Goal: Information Seeking & Learning: Learn about a topic

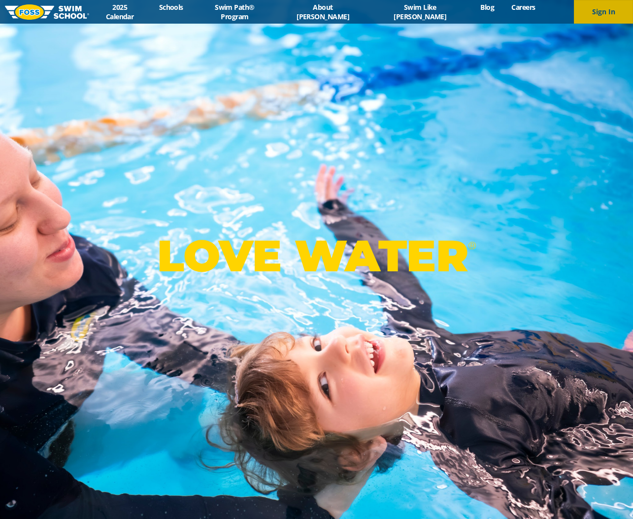
click at [589, 17] on button "Sign In" at bounding box center [603, 12] width 59 height 24
click at [258, 13] on link "Swim Path® Program" at bounding box center [235, 11] width 86 height 19
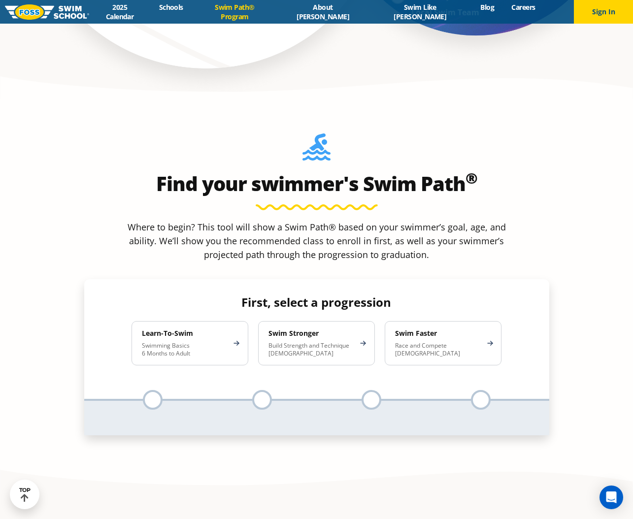
scroll to position [898, 0]
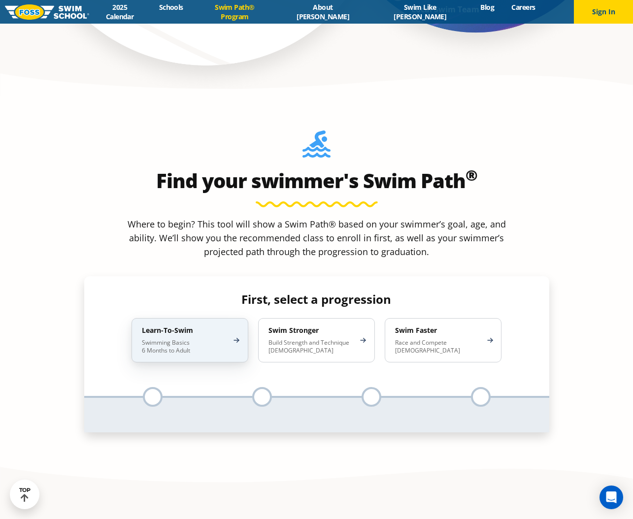
click at [237, 318] on div "Learn-To-Swim Swimming Basics 6 Months to Adult" at bounding box center [190, 340] width 117 height 44
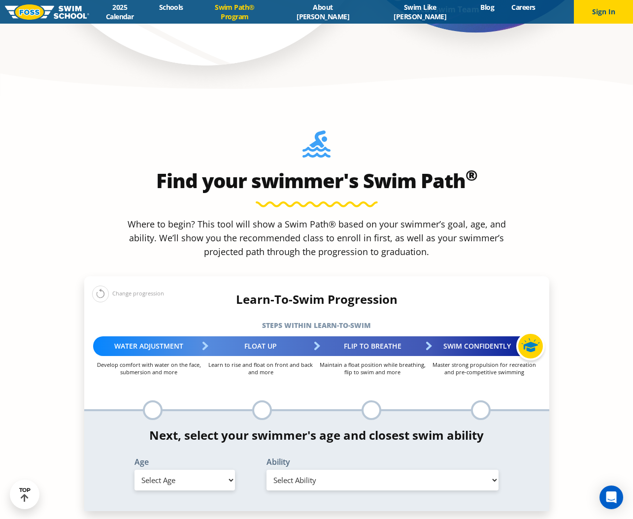
click at [98, 286] on button at bounding box center [100, 294] width 17 height 17
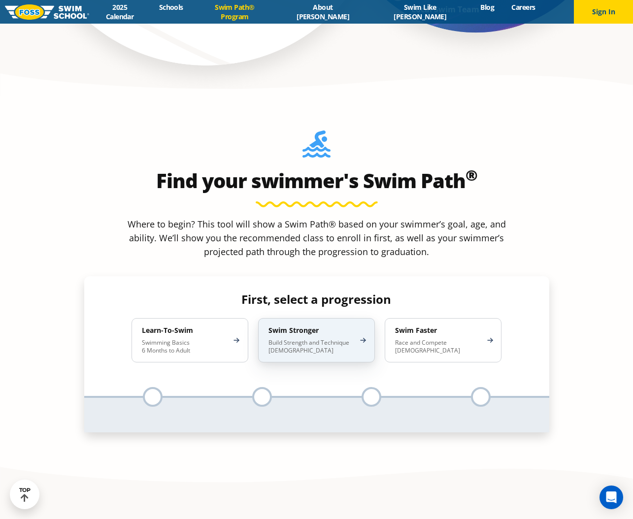
click at [309, 339] on p "Build Strength and Technique 5-13 Years Old" at bounding box center [312, 347] width 86 height 16
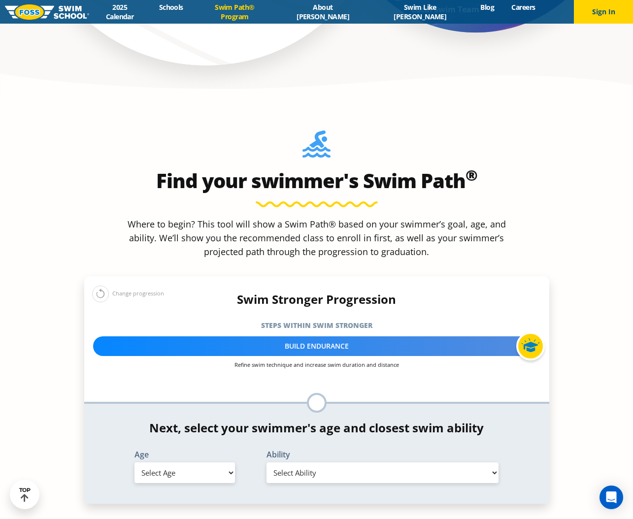
click at [103, 286] on button at bounding box center [100, 294] width 17 height 17
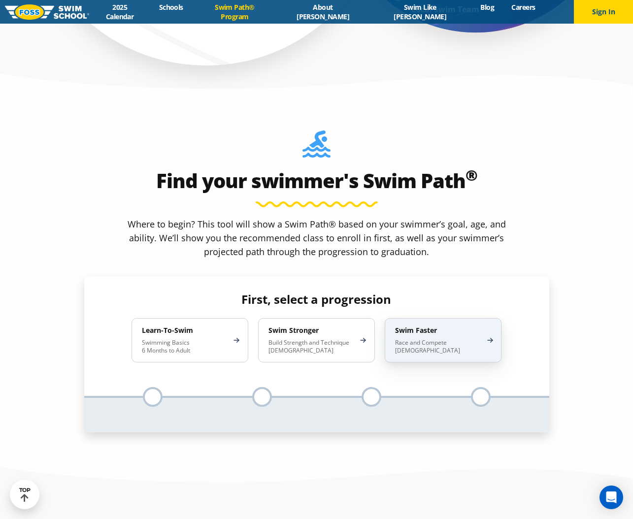
click at [424, 339] on p "Race and Compete 8-17 Years Old" at bounding box center [438, 347] width 86 height 16
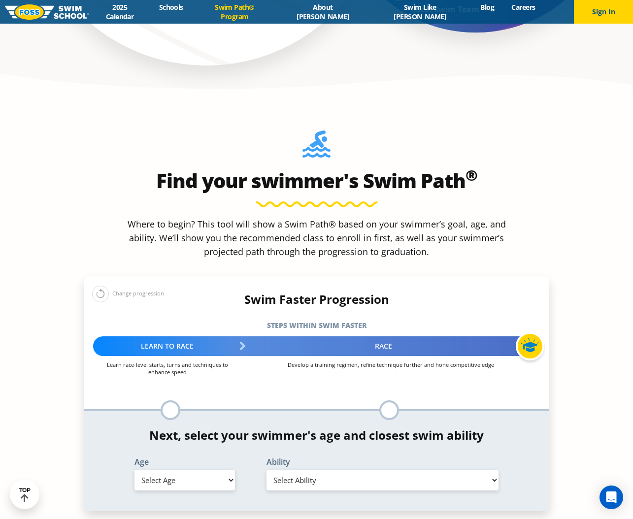
click at [99, 286] on button at bounding box center [100, 294] width 17 height 17
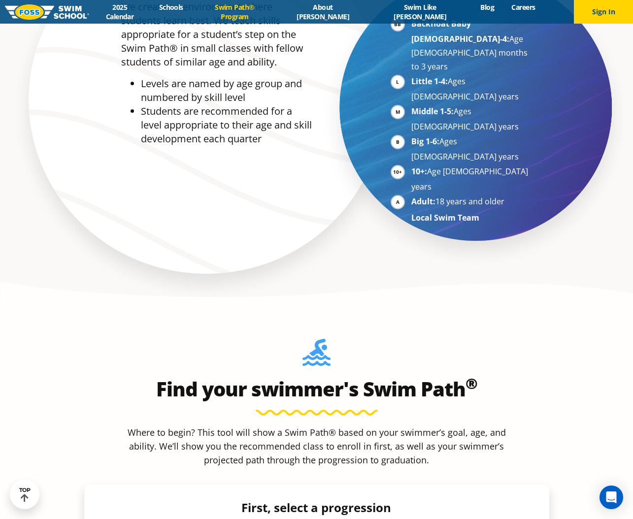
scroll to position [685, 0]
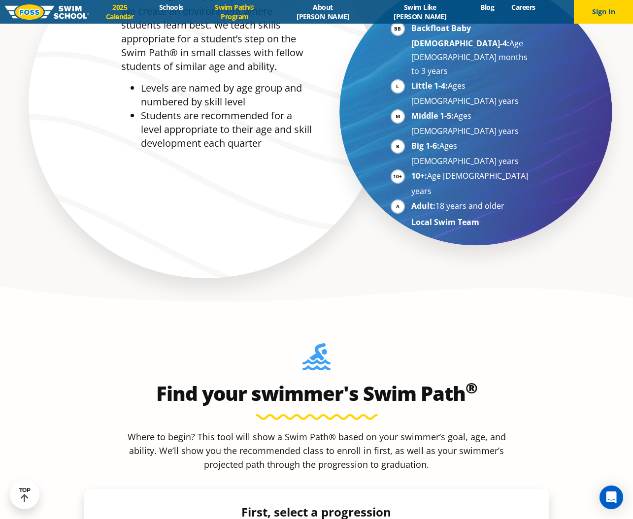
click at [150, 13] on link "2025 Calendar" at bounding box center [119, 11] width 61 height 19
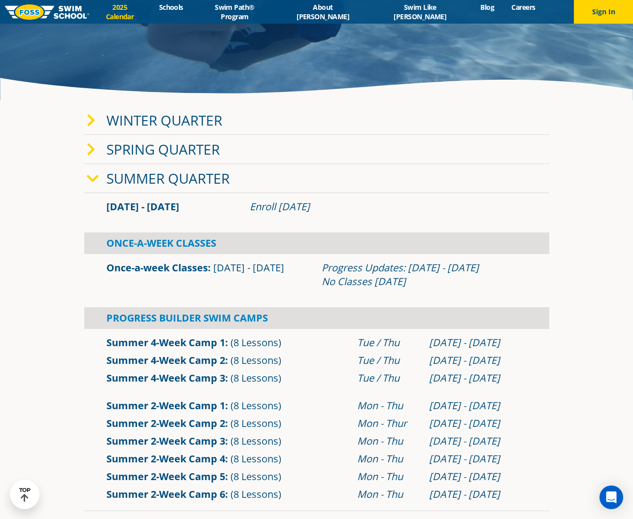
scroll to position [265, 0]
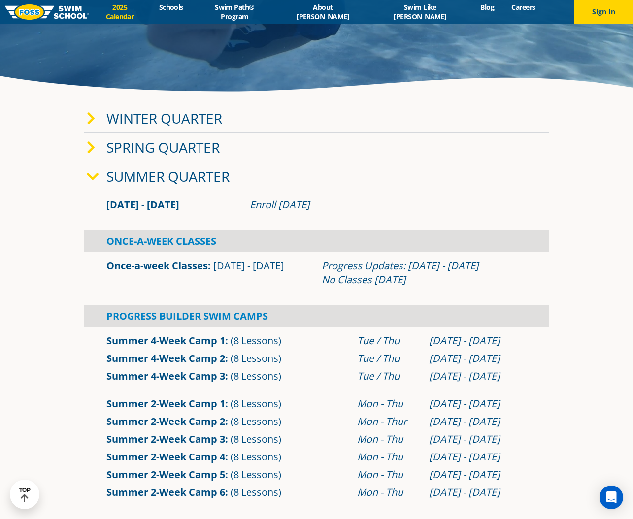
click at [89, 120] on icon at bounding box center [91, 119] width 9 height 14
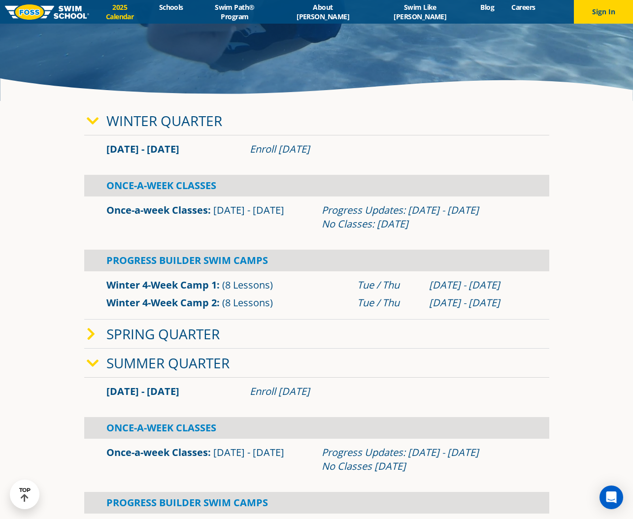
scroll to position [262, 0]
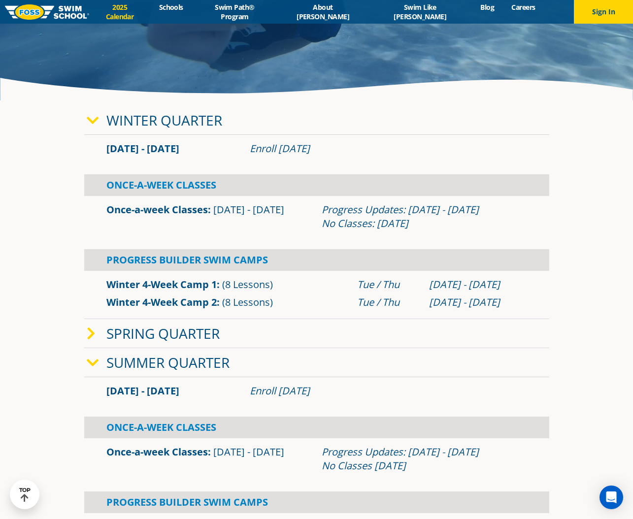
click at [89, 120] on icon at bounding box center [93, 121] width 12 height 14
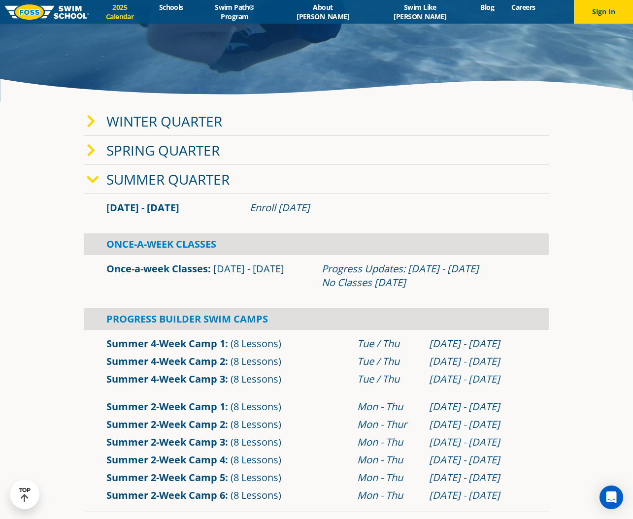
scroll to position [262, 0]
click at [93, 177] on icon at bounding box center [93, 180] width 12 height 14
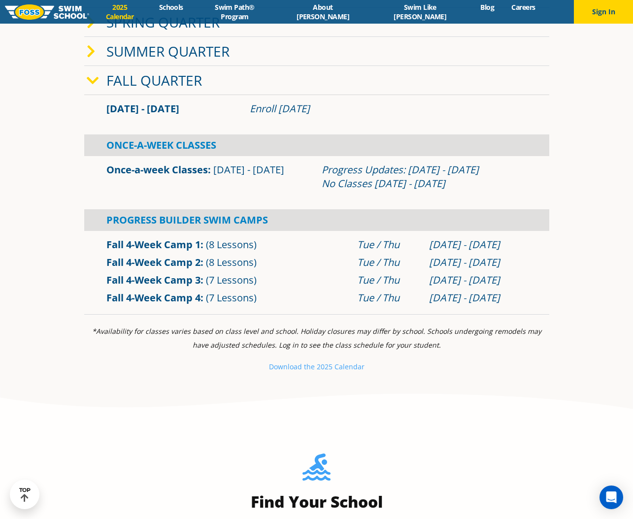
scroll to position [392, 0]
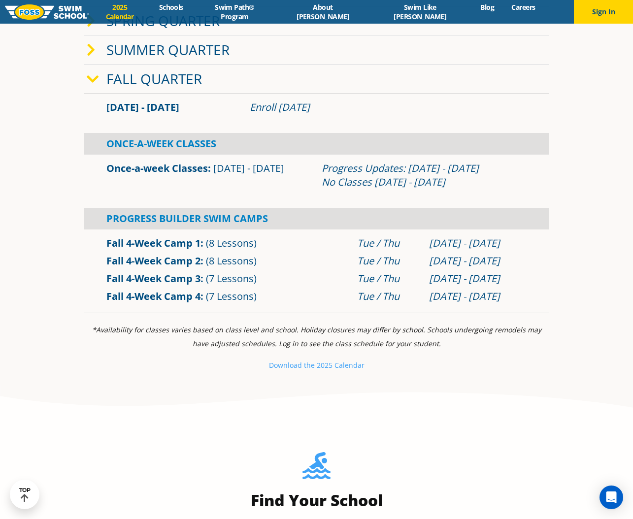
click at [173, 169] on link "Once-a-week Classes" at bounding box center [157, 168] width 102 height 13
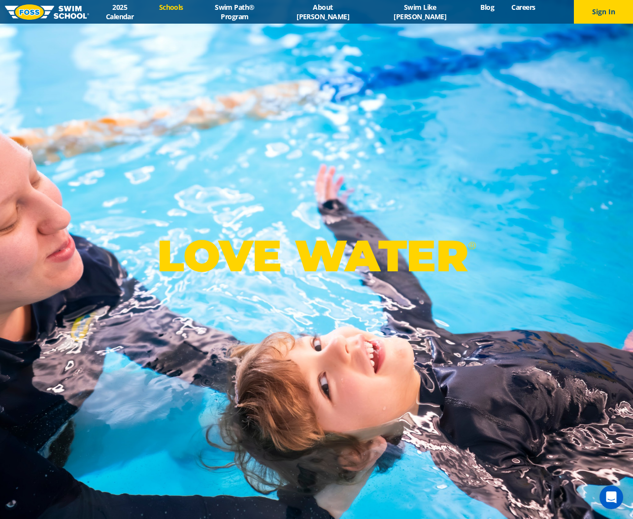
click at [192, 12] on link "Schools" at bounding box center [170, 6] width 41 height 9
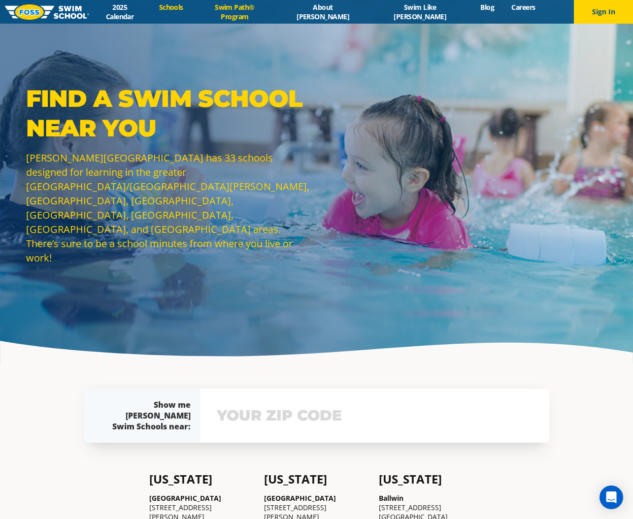
click at [268, 9] on link "Swim Path® Program" at bounding box center [235, 11] width 86 height 19
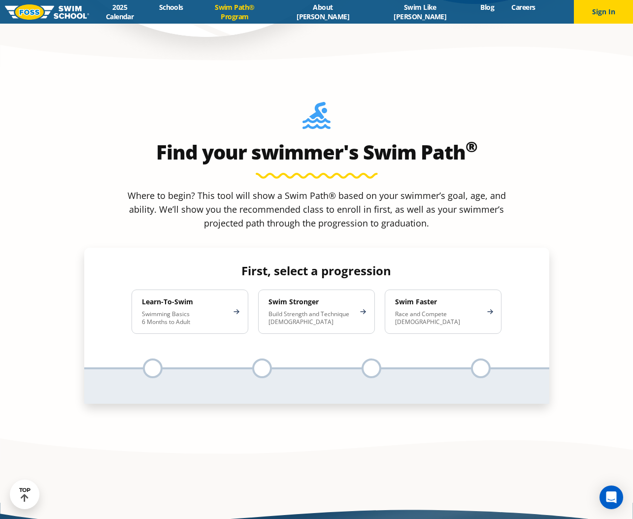
scroll to position [927, 0]
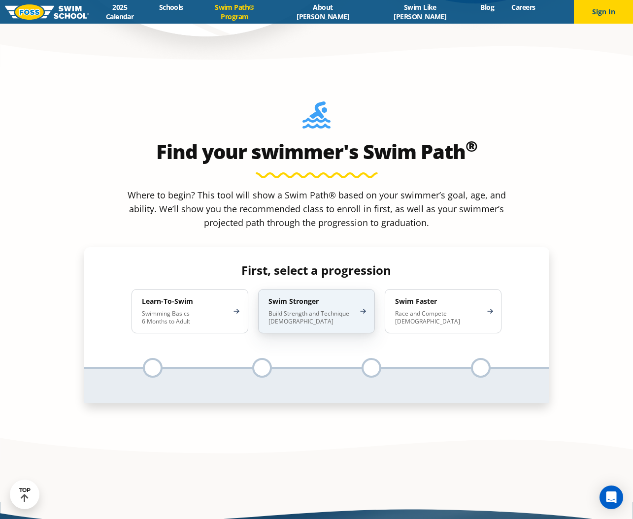
click at [332, 297] on h4 "Swim Stronger" at bounding box center [312, 301] width 86 height 9
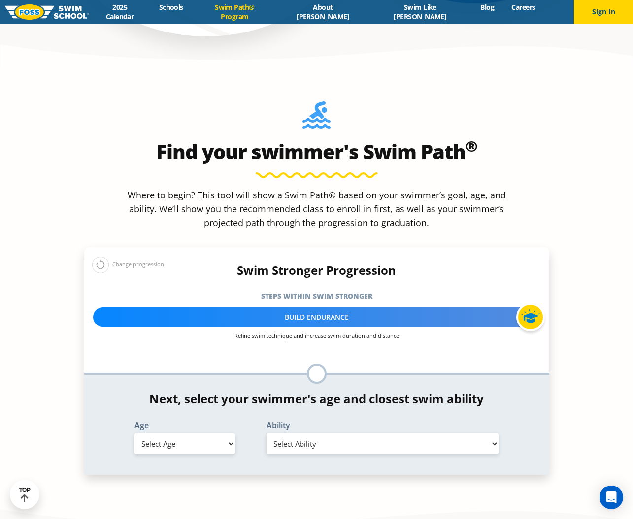
select select "7-years"
select select "7-years-swims-front-crawl-and-backstroke-for-25-ft-with-a-flip-from-stomach-to-…"
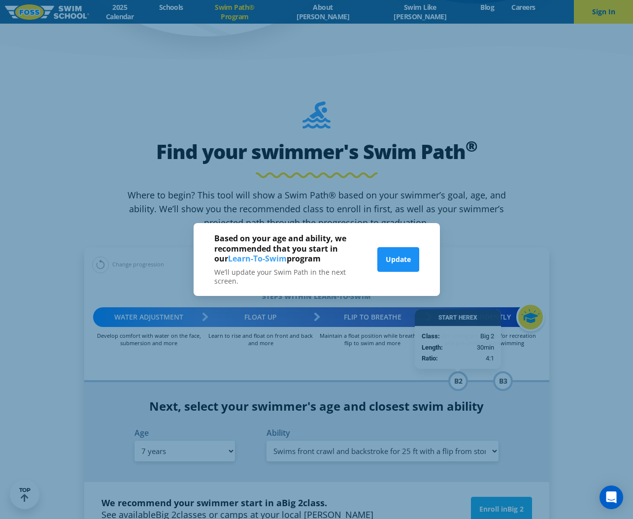
click at [407, 265] on button "Update" at bounding box center [399, 259] width 42 height 25
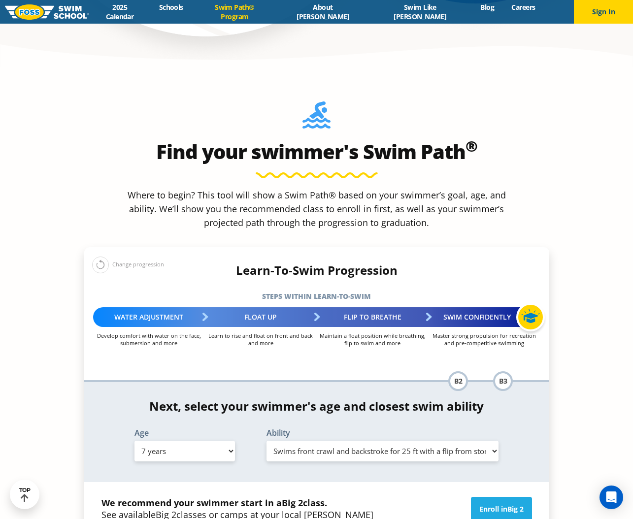
select select "6-years"
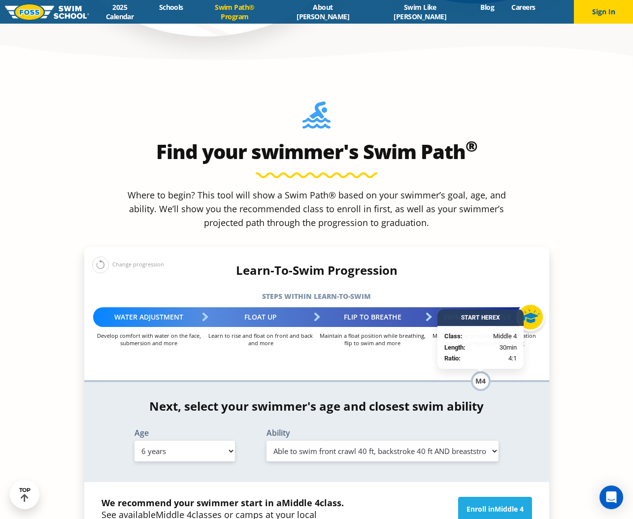
select select "6-years-able-to-swim-each-stroke---front-crawl-and-backstroke-60-ft-and-breasts…"
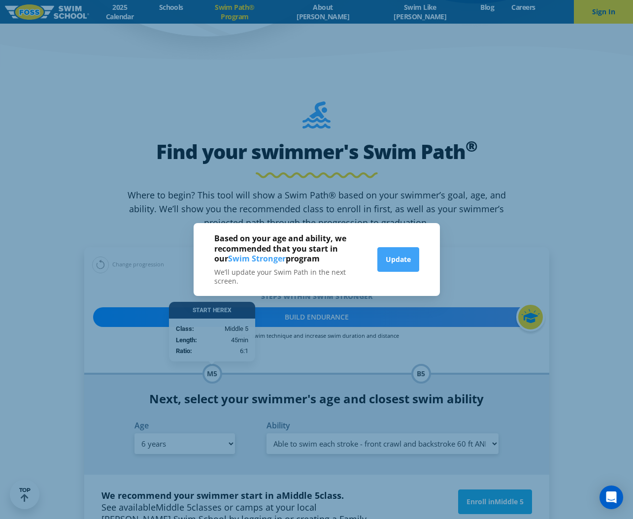
click at [445, 336] on div "Based on your age and ability, we recommended that you start in our Swim Strong…" at bounding box center [316, 259] width 633 height 519
click at [383, 262] on button "Update" at bounding box center [399, 259] width 42 height 25
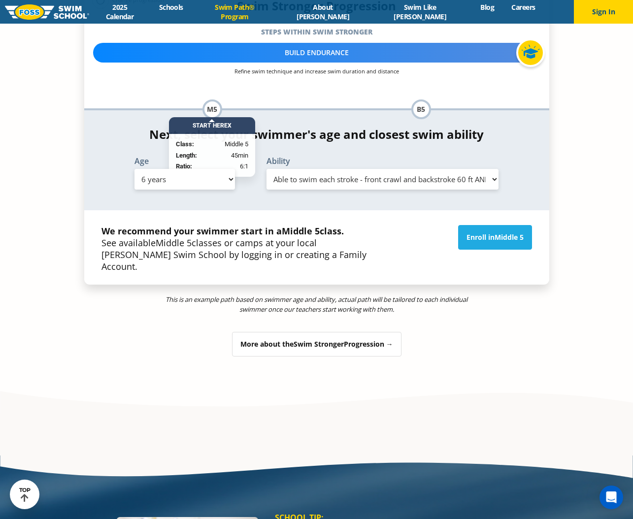
scroll to position [1193, 0]
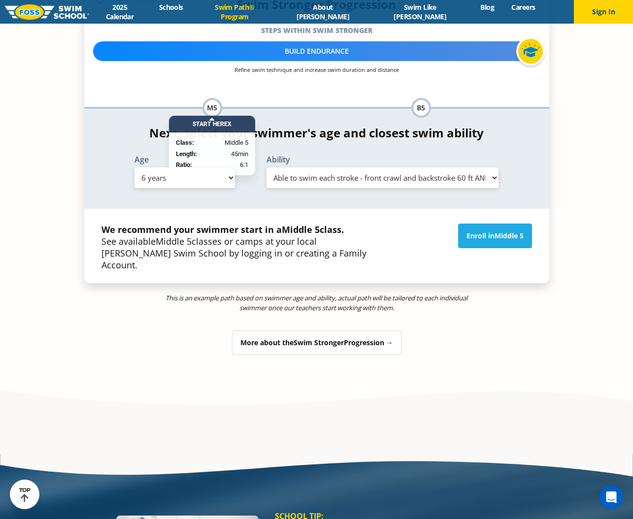
click at [357, 331] on div "More about the Swim Stronger Progression →" at bounding box center [317, 343] width 170 height 25
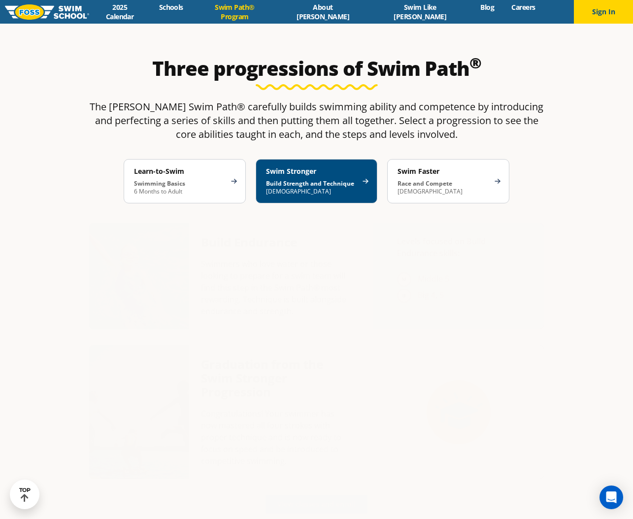
scroll to position [1907, 0]
